Goal: Navigation & Orientation: Find specific page/section

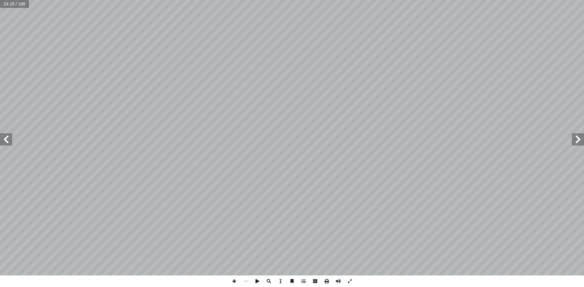
click at [4, 142] on span at bounding box center [6, 139] width 12 height 12
click at [576, 141] on span at bounding box center [577, 139] width 12 height 12
click at [9, 138] on span at bounding box center [6, 139] width 12 height 12
